Goal: Information Seeking & Learning: Learn about a topic

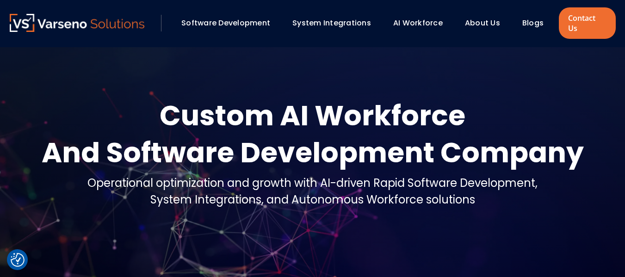
click at [539, 19] on link "Blogs" at bounding box center [532, 23] width 21 height 11
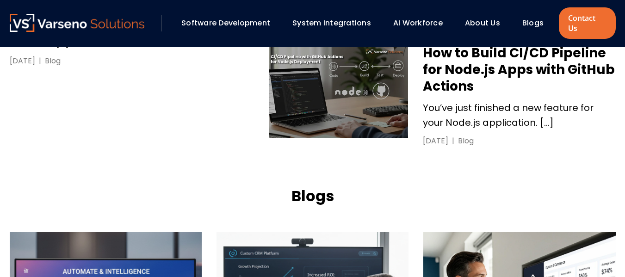
scroll to position [701, 0]
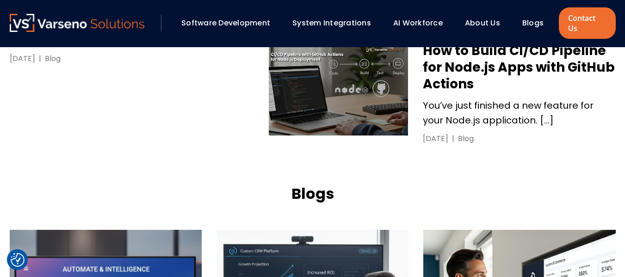
click at [394, 115] on link "How to Build CI/CD Pipeline for Node.js Apps with GitHub Actions You’ve just fi…" at bounding box center [442, 95] width 347 height 104
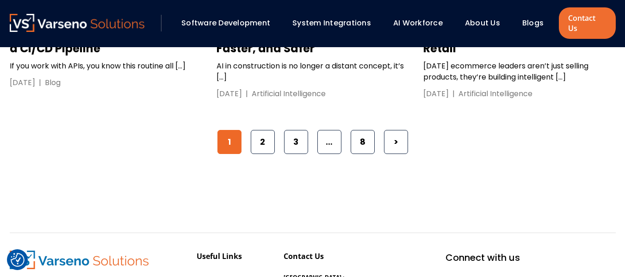
scroll to position [1590, 0]
click at [261, 130] on link "2" at bounding box center [263, 142] width 24 height 24
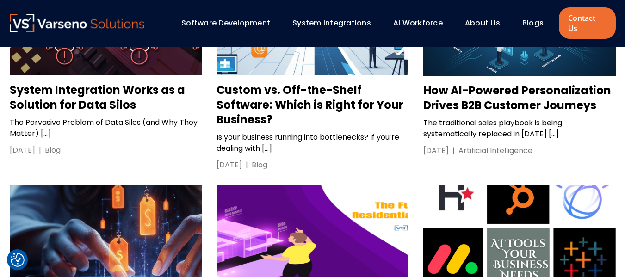
scroll to position [922, 0]
